Goal: Task Accomplishment & Management: Manage account settings

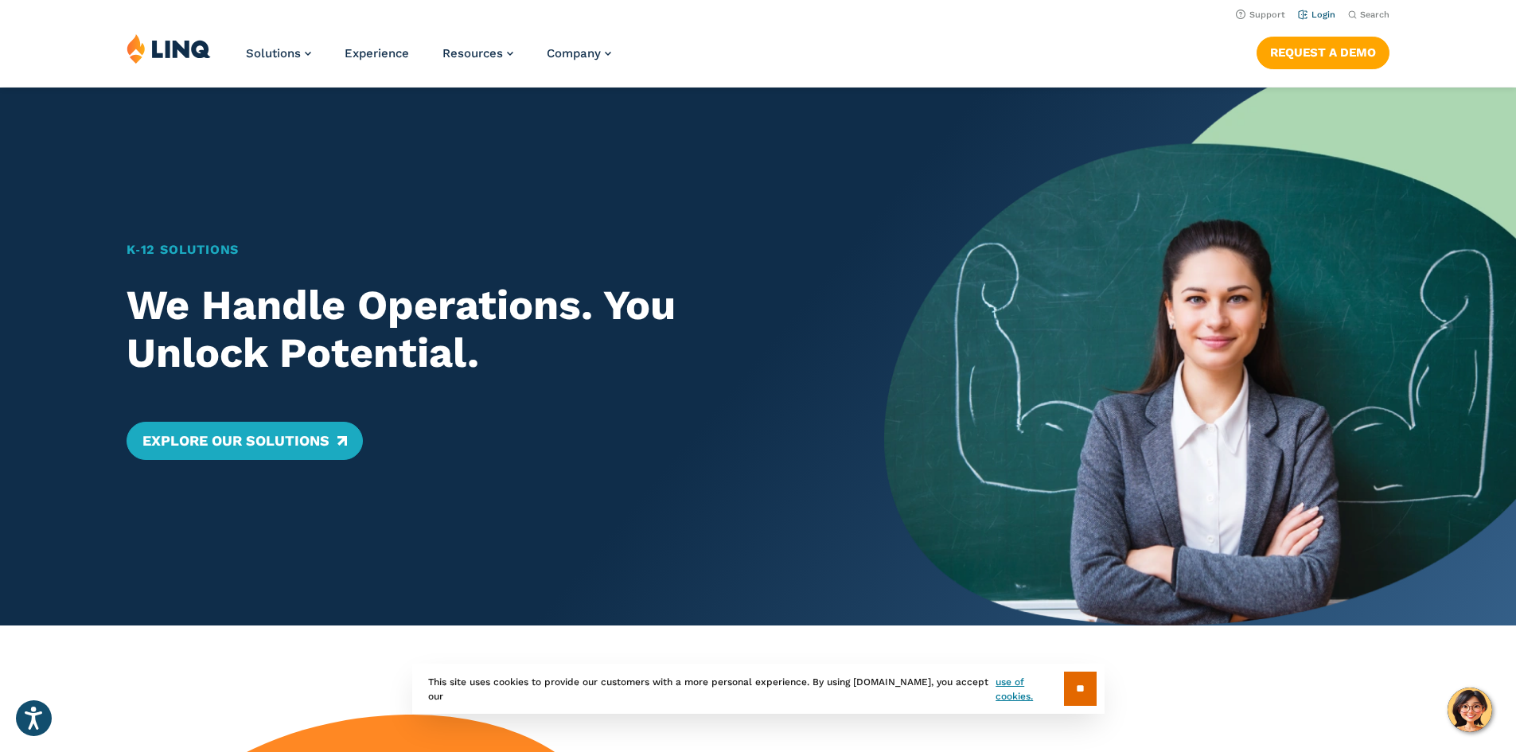
click at [1311, 14] on link "Login" at bounding box center [1316, 15] width 37 height 10
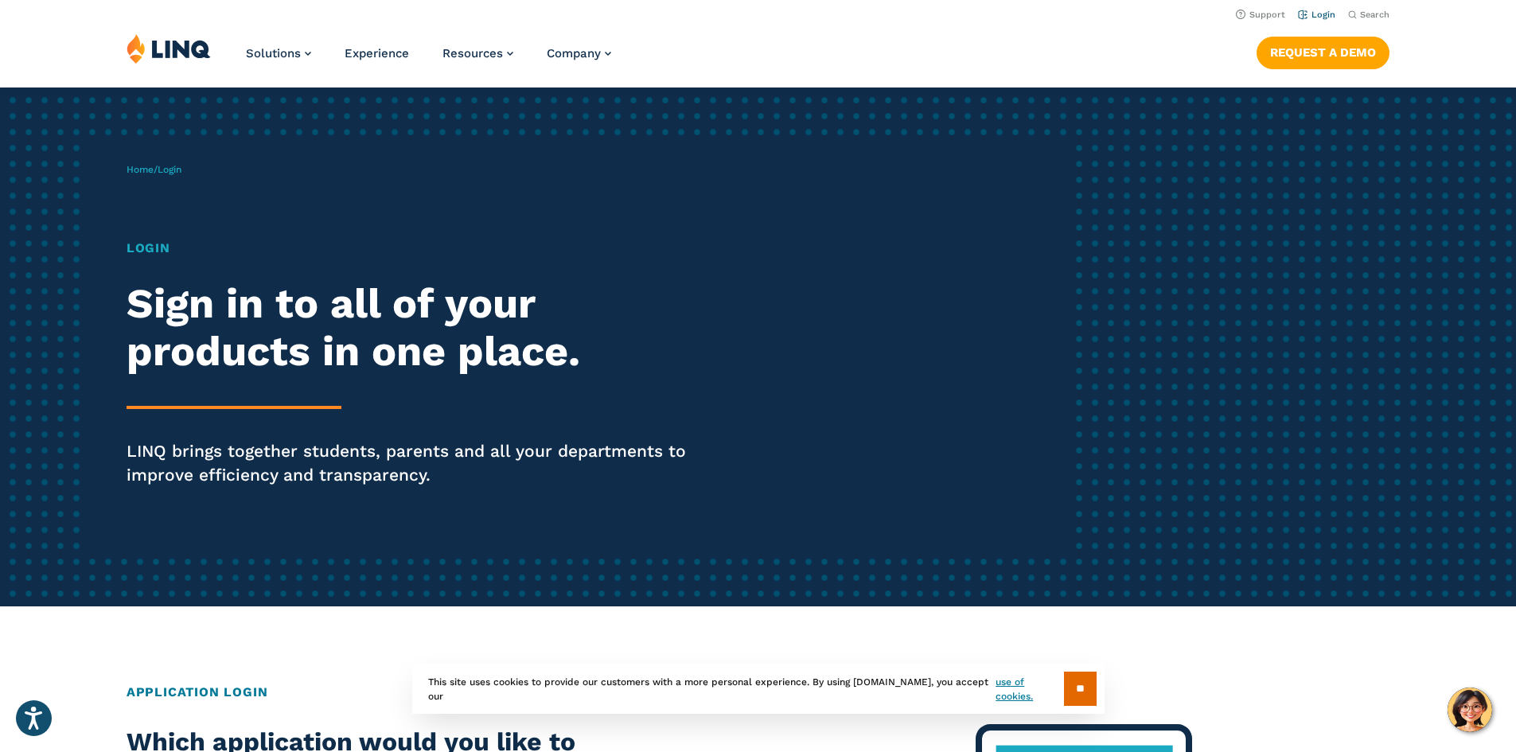
click at [1313, 18] on link "Login" at bounding box center [1316, 15] width 37 height 10
